Goal: Find specific page/section: Find specific page/section

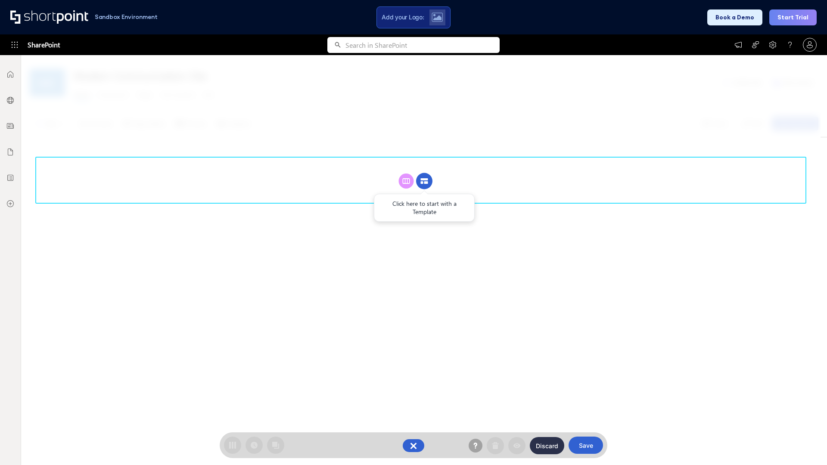
click at [424, 173] on circle at bounding box center [424, 181] width 16 height 16
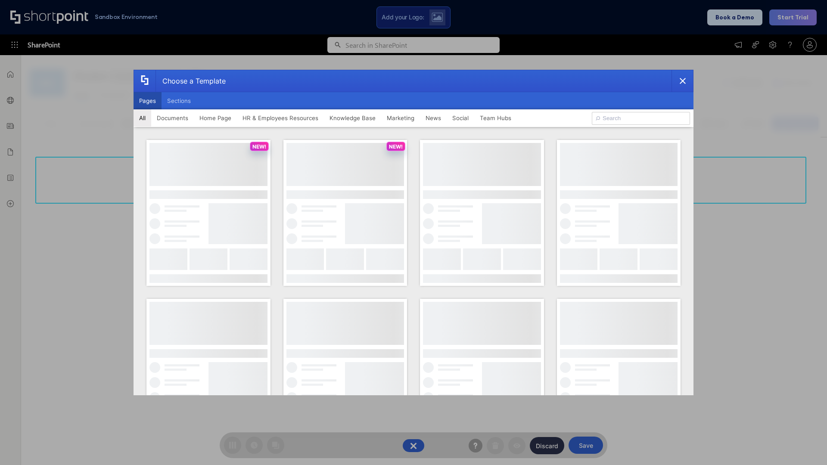
scroll to position [118, 0]
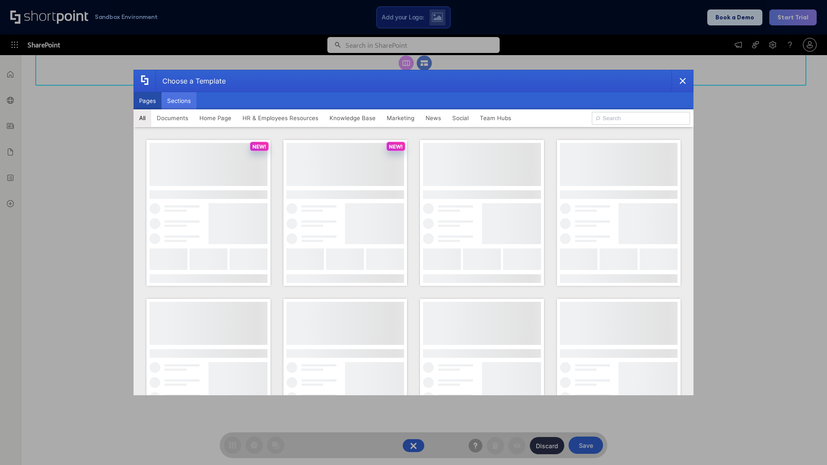
click at [179, 101] on button "Sections" at bounding box center [179, 100] width 35 height 17
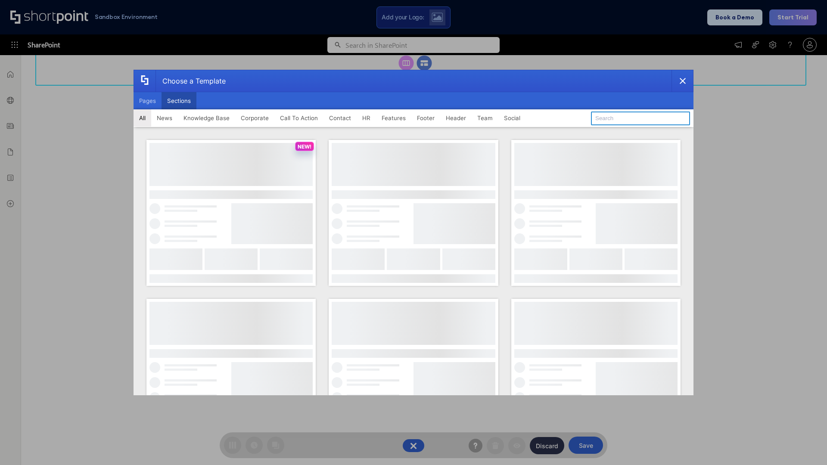
type input "CTA"
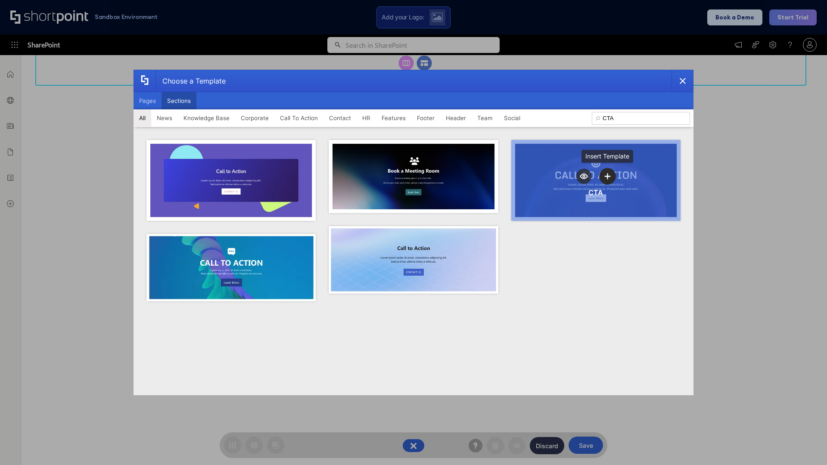
click at [608, 176] on icon "template selector" at bounding box center [608, 176] width 6 height 6
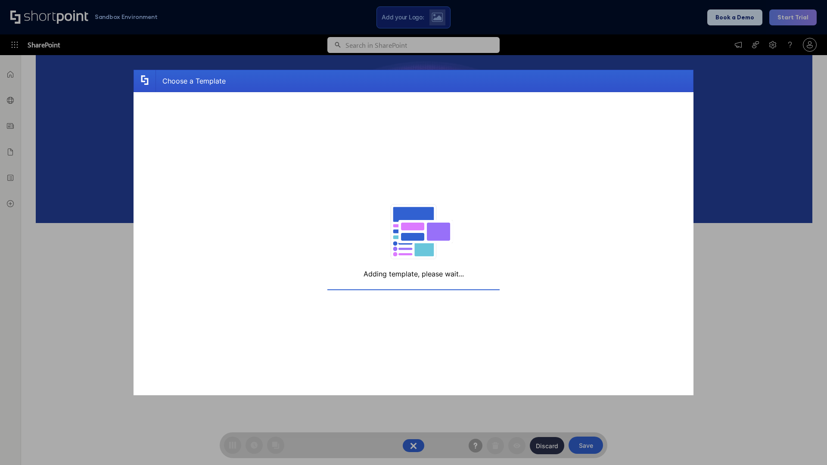
scroll to position [137, 0]
